Goal: Use online tool/utility: Use online tool/utility

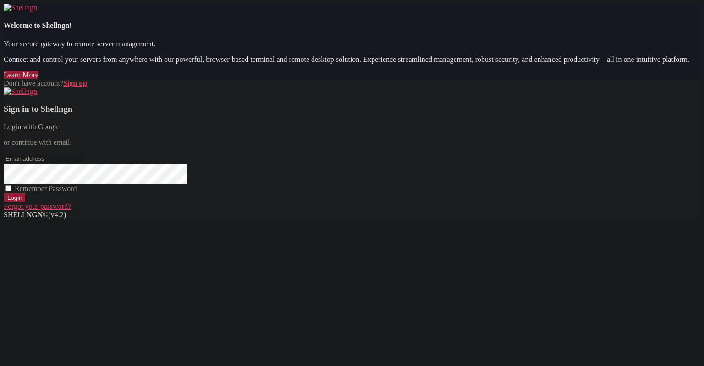
click at [60, 131] on link "Login with Google" at bounding box center [32, 127] width 56 height 8
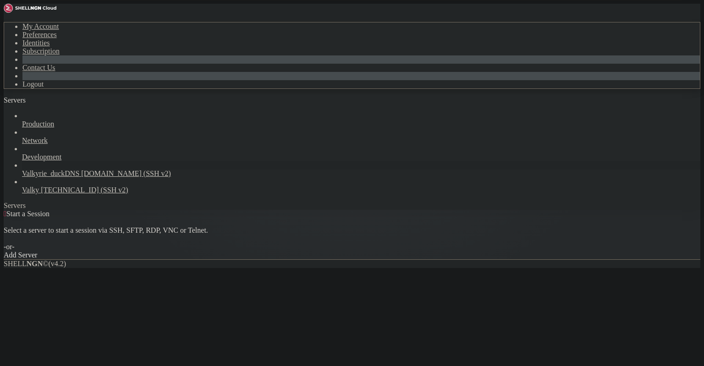
click at [81, 170] on span "[DOMAIN_NAME] (SSH v2)" at bounding box center [126, 174] width 90 height 8
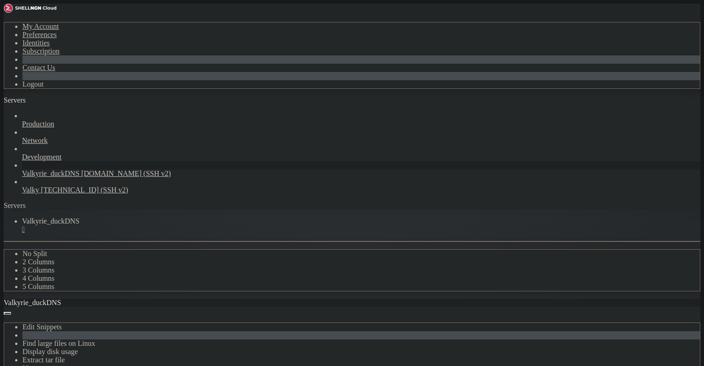
scroll to position [84, 0]
drag, startPoint x: 246, startPoint y: 470, endPoint x: 236, endPoint y: 470, distance: 10.1
drag, startPoint x: 261, startPoint y: 488, endPoint x: 164, endPoint y: 418, distance: 120.1
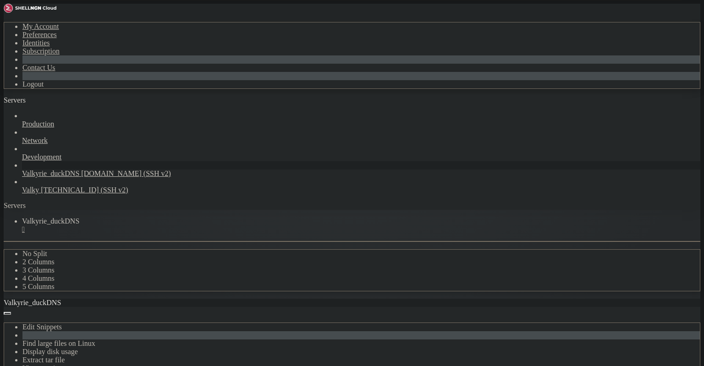
drag, startPoint x: 193, startPoint y: 478, endPoint x: 64, endPoint y: 418, distance: 142.7
drag, startPoint x: 346, startPoint y: 501, endPoint x: 339, endPoint y: 501, distance: 6.9
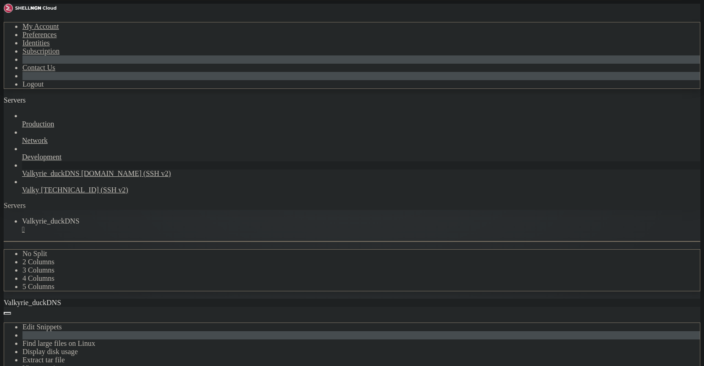
scroll to position [674, 0]
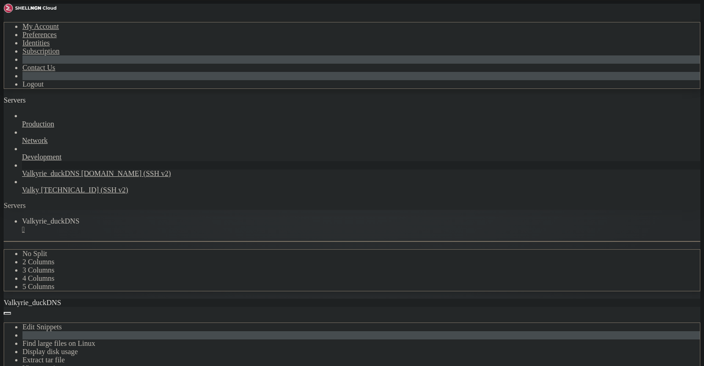
scroll to position [788, 0]
drag, startPoint x: 108, startPoint y: 688, endPoint x: 11, endPoint y: 454, distance: 253.8
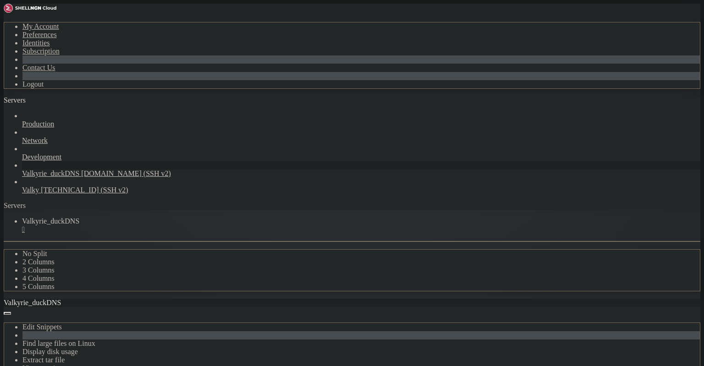
scroll to position [1508, 0]
copy div "lenneth@valkyrie : ~ $ sudo borg list --last 5 --format="{archive:<30} {size:<1…"
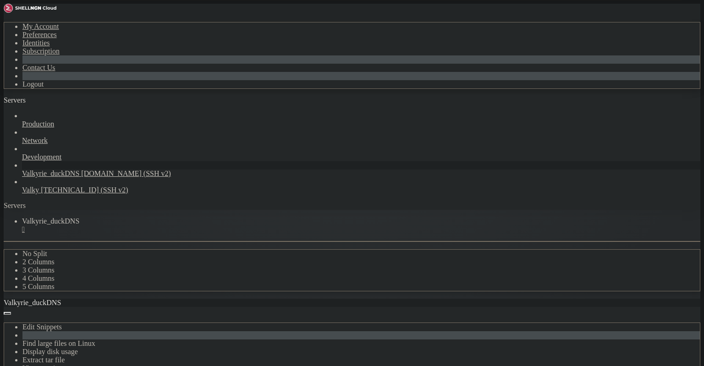
scroll to position [1523, 0]
drag, startPoint x: 144, startPoint y: 674, endPoint x: 139, endPoint y: 670, distance: 6.4
drag, startPoint x: 137, startPoint y: 665, endPoint x: 48, endPoint y: 645, distance: 90.8
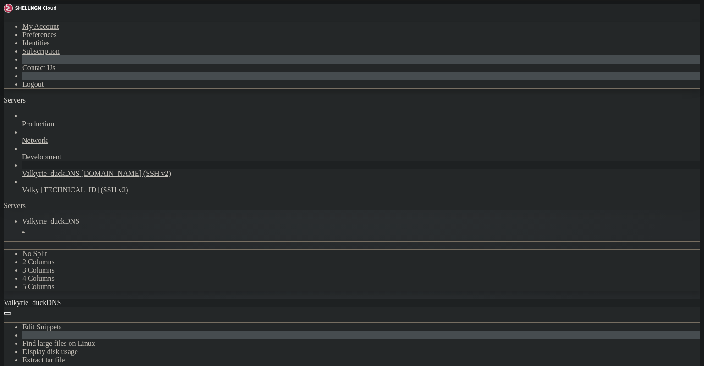
drag, startPoint x: 64, startPoint y: 639, endPoint x: 8, endPoint y: 427, distance: 219.0
copy div "lenneth@valkyrie : ~ $ lenneth@valkyrie:~$ sudo borg list --last 5 --format="{a…"
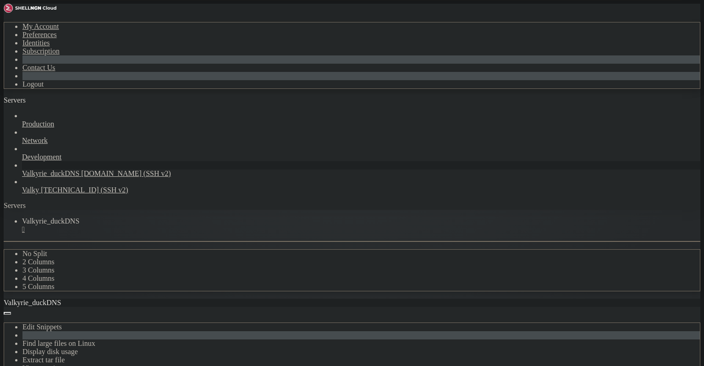
drag, startPoint x: 210, startPoint y: 642, endPoint x: 204, endPoint y: 643, distance: 5.5
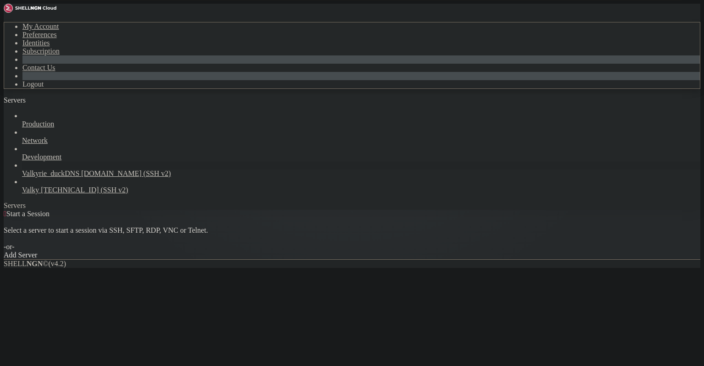
click at [81, 170] on span "[DOMAIN_NAME] (SSH v2)" at bounding box center [126, 174] width 90 height 8
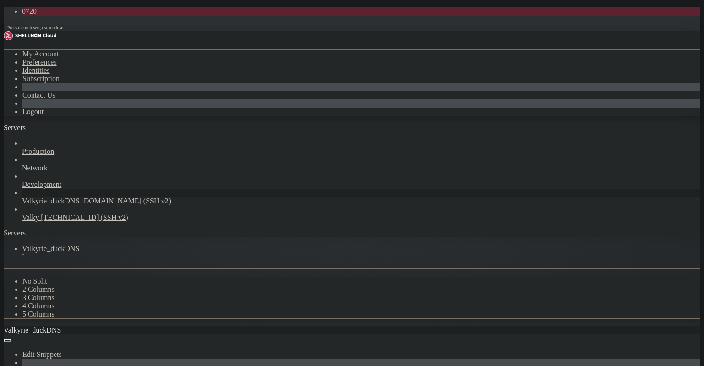
scroll to position [99, 0]
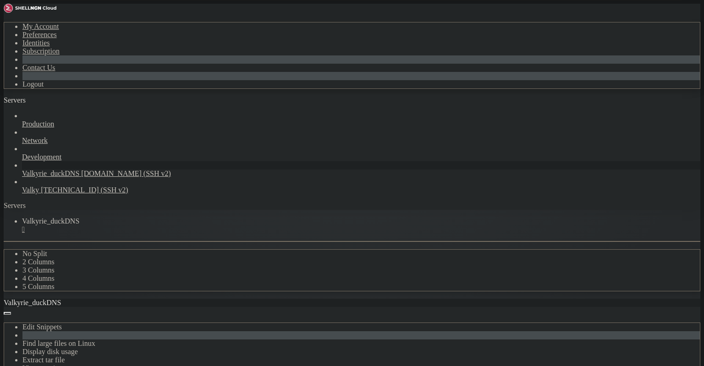
drag, startPoint x: 143, startPoint y: 682, endPoint x: 149, endPoint y: 690, distance: 9.8
